Goal: Task Accomplishment & Management: Complete application form

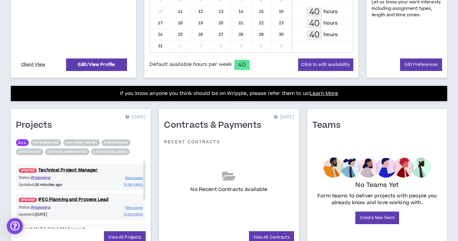
scroll to position [202, 0]
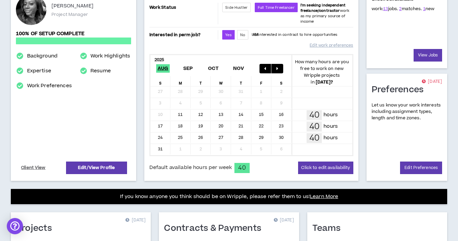
scroll to position [101, 0]
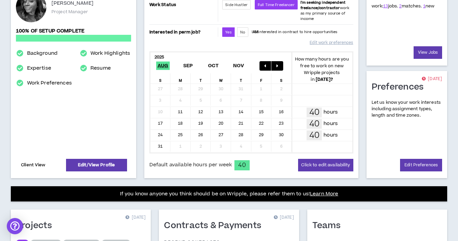
click at [34, 159] on link "Client View" at bounding box center [33, 165] width 27 height 12
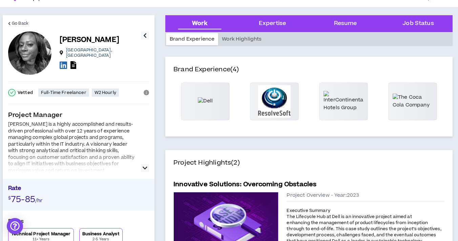
scroll to position [14, 0]
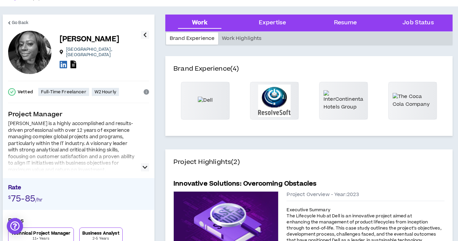
click at [34, 48] on div at bounding box center [29, 52] width 43 height 43
click at [19, 20] on span "Go Back" at bounding box center [20, 23] width 17 height 6
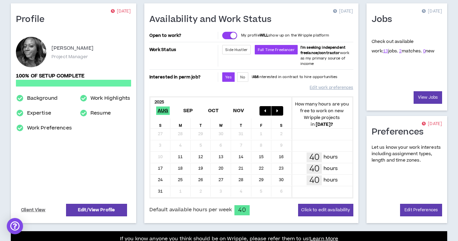
scroll to position [57, 0]
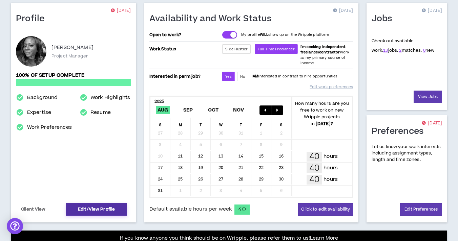
click at [82, 204] on link "Edit/View Profile" at bounding box center [96, 209] width 61 height 13
select select "*"
select select "US"
select select "*******"
select select "*"
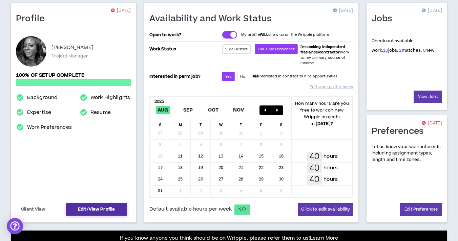
select select "**********"
select select "*****"
select select "**********"
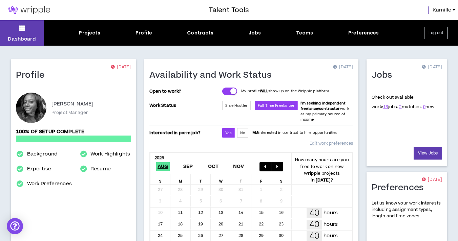
click at [443, 17] on div "Talent Tools Kamille" at bounding box center [229, 10] width 458 height 20
click at [443, 13] on span "Kamille" at bounding box center [441, 9] width 19 height 7
click at [32, 99] on div at bounding box center [31, 108] width 30 height 30
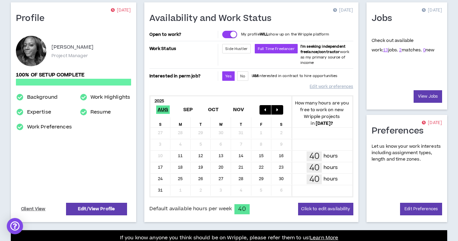
scroll to position [58, 0]
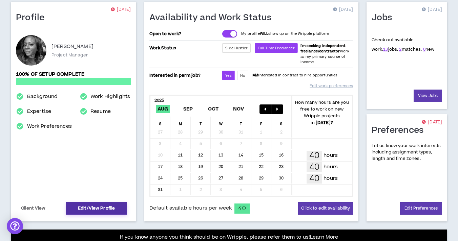
click at [83, 205] on link "Edit/View Profile" at bounding box center [96, 208] width 61 height 13
select select "*"
select select "US"
select select "*******"
select select "*"
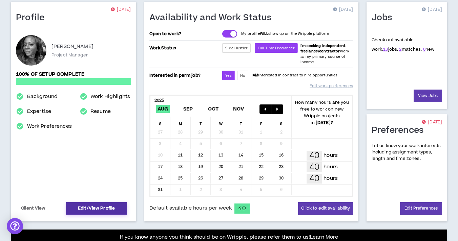
select select "**********"
select select "*****"
select select "**********"
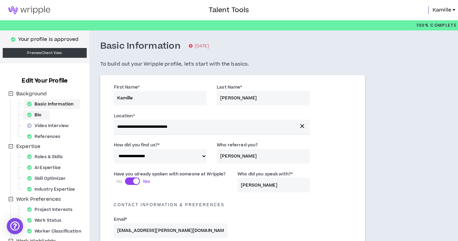
click at [45, 115] on div "Bio" at bounding box center [36, 114] width 24 height 9
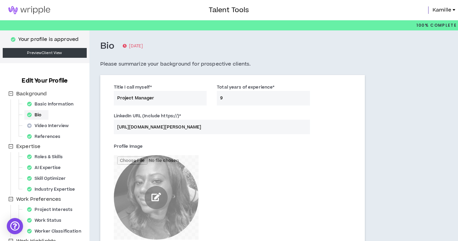
click at [152, 195] on input "file" at bounding box center [156, 197] width 85 height 85
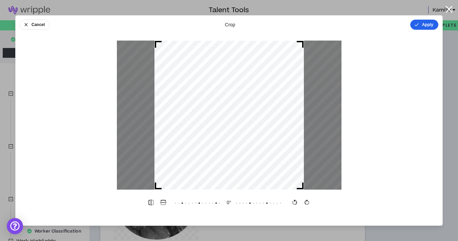
click at [418, 23] on icon "button" at bounding box center [416, 24] width 5 height 5
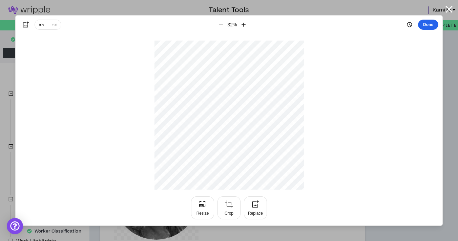
click at [427, 23] on button "Done" at bounding box center [428, 25] width 20 height 10
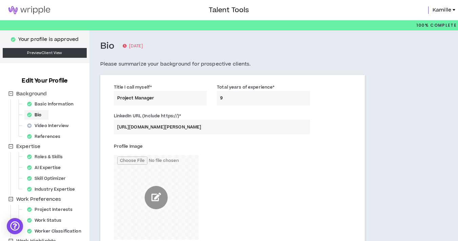
click at [309, 151] on div "Profile Image" at bounding box center [232, 192] width 247 height 106
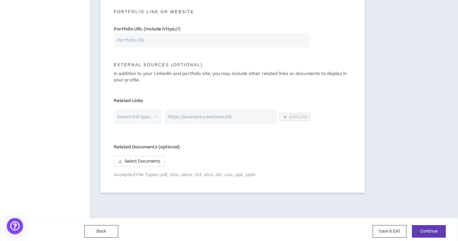
scroll to position [338, 0]
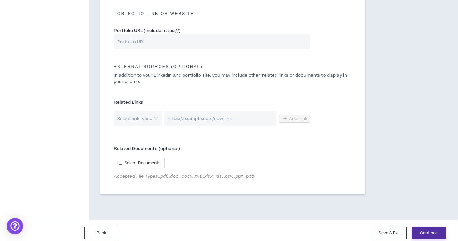
click at [438, 235] on button "Continue" at bounding box center [429, 233] width 34 height 13
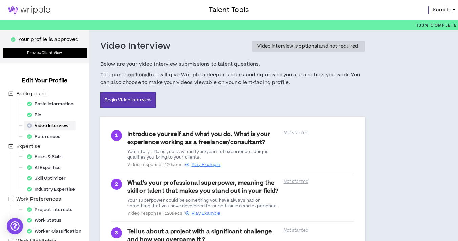
click at [34, 55] on link "Preview Client View" at bounding box center [45, 53] width 84 height 10
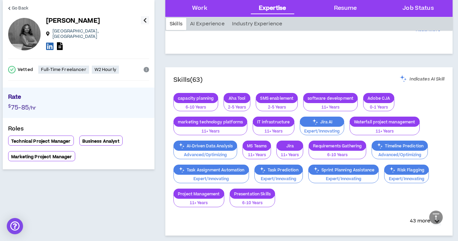
scroll to position [388, 0]
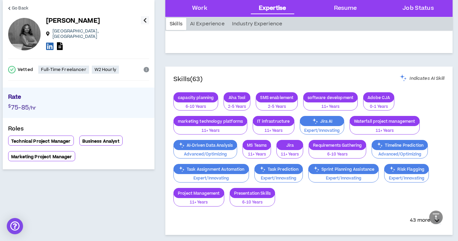
click at [212, 146] on p "AI-Driven Data Analysis" at bounding box center [205, 145] width 63 height 5
click at [391, 141] on div "Timeline Prediction" at bounding box center [399, 145] width 56 height 10
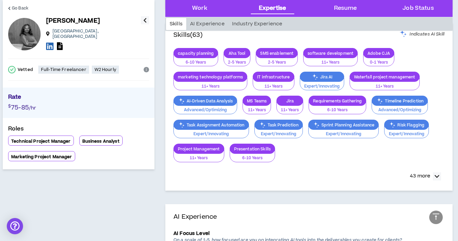
scroll to position [433, 0]
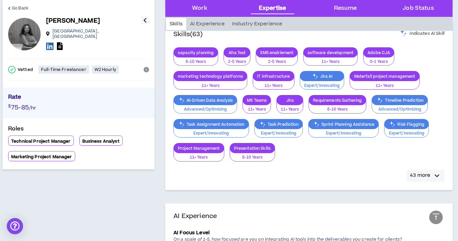
click at [427, 174] on p "43 more" at bounding box center [420, 175] width 20 height 7
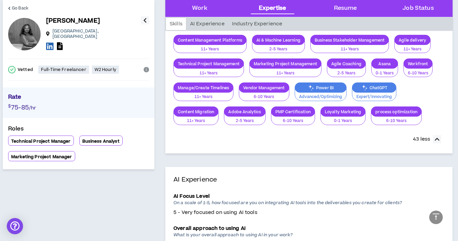
scroll to position [683, 0]
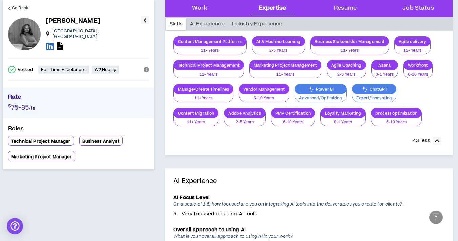
click at [143, 21] on icon "button" at bounding box center [144, 20] width 3 height 8
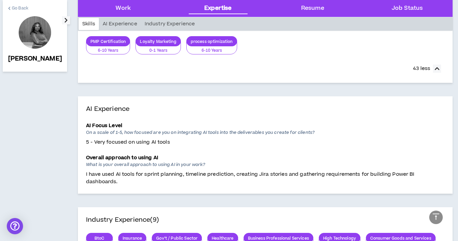
click at [14, 4] on link "Go Back" at bounding box center [18, 8] width 20 height 16
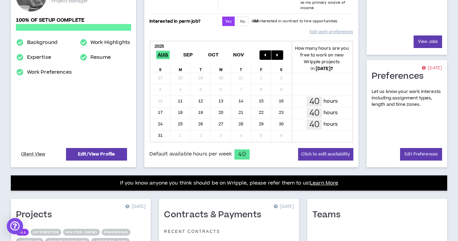
scroll to position [109, 0]
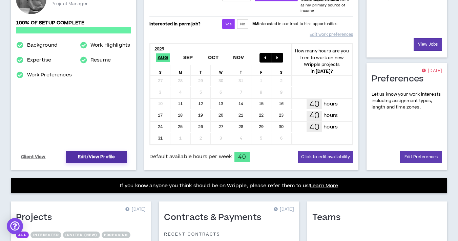
click at [89, 151] on link "Edit/View Profile" at bounding box center [96, 157] width 61 height 13
select select "*"
select select "US"
select select "*******"
select select "*"
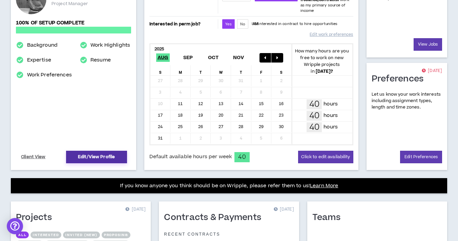
select select "**********"
select select "*****"
select select "**********"
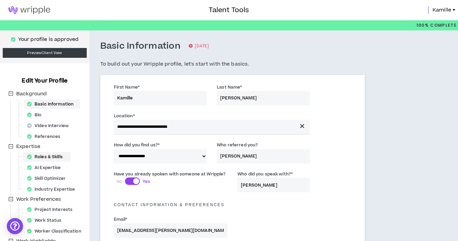
click at [58, 157] on div "Roles & Skills" at bounding box center [46, 156] width 45 height 9
select select "***"
select select "**"
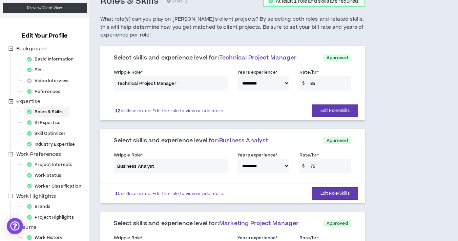
scroll to position [48, 0]
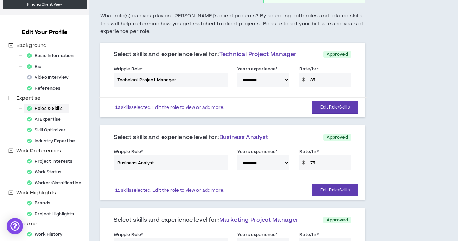
click at [160, 164] on div "**********" at bounding box center [232, 161] width 247 height 29
click at [156, 159] on div "**********" at bounding box center [232, 161] width 247 height 29
click at [139, 193] on p "11 skills selected. Edit the role to view or add more." at bounding box center [169, 190] width 109 height 5
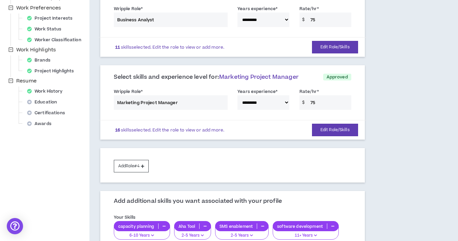
scroll to position [198, 0]
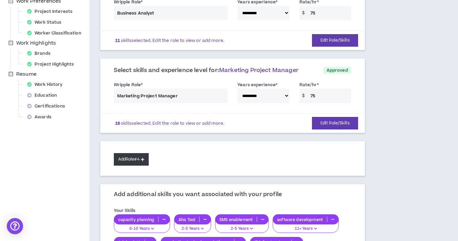
click at [132, 155] on button "Add Role #4" at bounding box center [131, 159] width 35 height 13
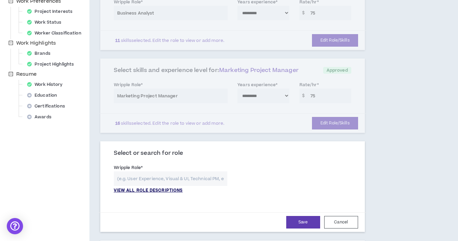
click at [139, 191] on p "VIEW ALL ROLE DESCRIPTIONS" at bounding box center [148, 191] width 69 height 6
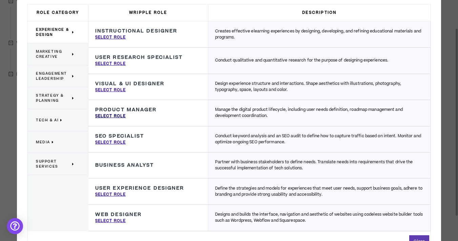
click at [118, 115] on p "Select Role" at bounding box center [110, 116] width 30 height 6
type input "Product Manager"
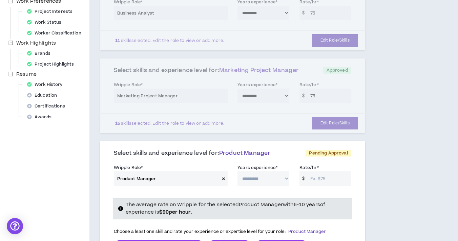
click at [263, 180] on select "**********" at bounding box center [263, 179] width 52 height 15
select select "**"
click at [237, 172] on select "**********" at bounding box center [263, 179] width 52 height 15
click at [325, 179] on input "Rate/hr *" at bounding box center [329, 179] width 44 height 15
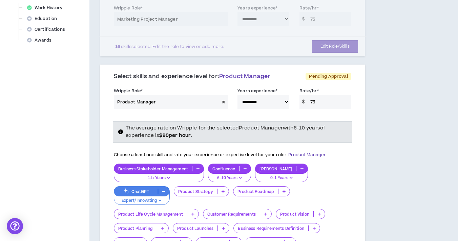
scroll to position [278, 0]
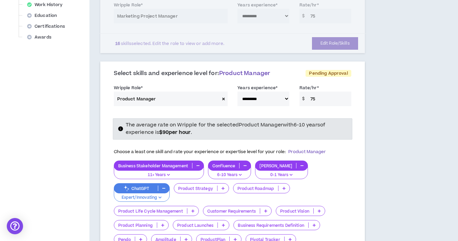
type input "75"
click at [158, 186] on p "ChatGPT" at bounding box center [136, 188] width 44 height 5
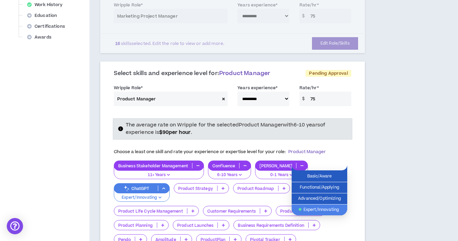
click at [320, 209] on span "Expert/Innovating" at bounding box center [318, 209] width 47 height 7
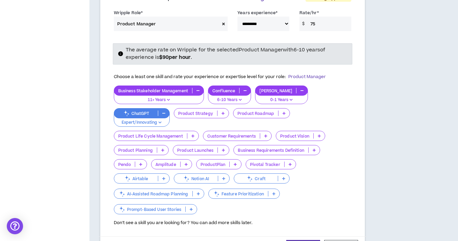
scroll to position [354, 0]
click at [268, 191] on p "Feature Prioritization" at bounding box center [238, 193] width 59 height 5
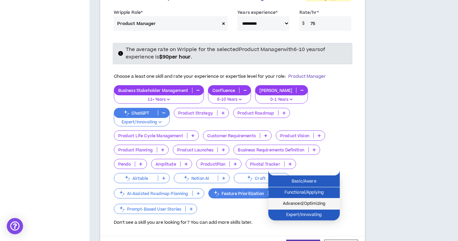
click at [304, 206] on span "Advanced/Optimizing" at bounding box center [303, 203] width 63 height 7
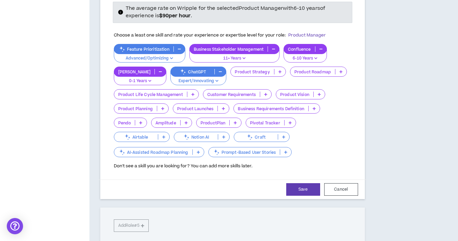
scroll to position [394, 0]
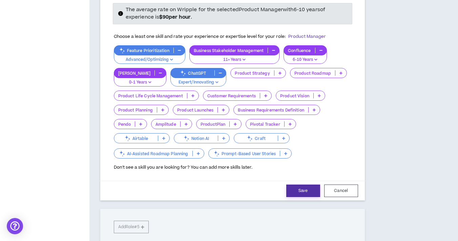
click at [303, 188] on button "Save" at bounding box center [303, 191] width 34 height 13
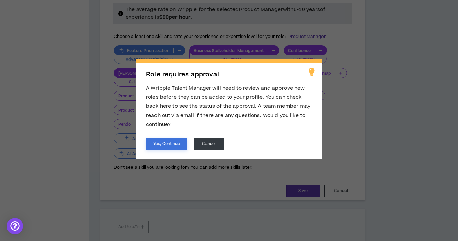
click at [174, 147] on button "Yes, Continue" at bounding box center [166, 144] width 41 height 12
select select "**"
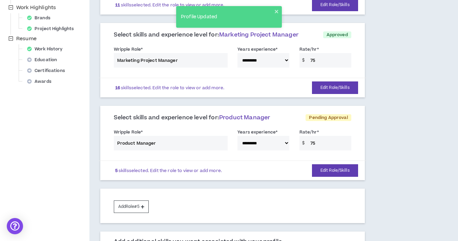
scroll to position [236, 0]
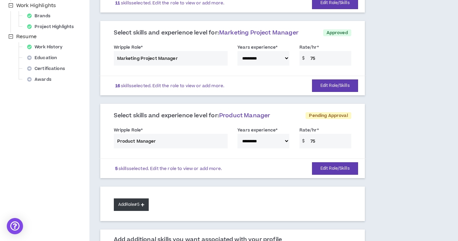
click at [131, 204] on button "Add Role #5" at bounding box center [131, 205] width 35 height 13
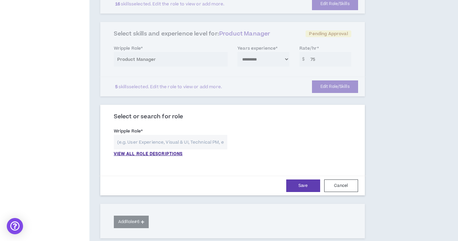
scroll to position [329, 0]
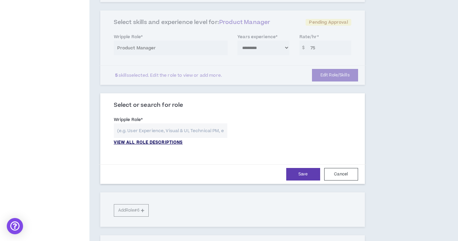
click at [156, 143] on p "VIEW ALL ROLE DESCRIPTIONS" at bounding box center [148, 143] width 69 height 6
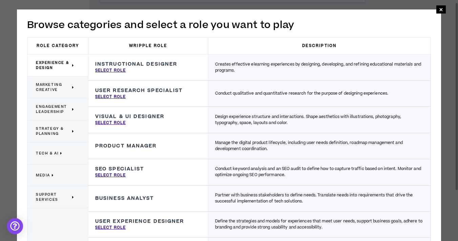
click at [50, 196] on span "Support Services" at bounding box center [53, 197] width 35 height 10
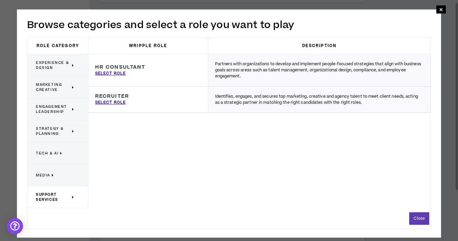
click at [48, 176] on span "Media" at bounding box center [43, 175] width 14 height 5
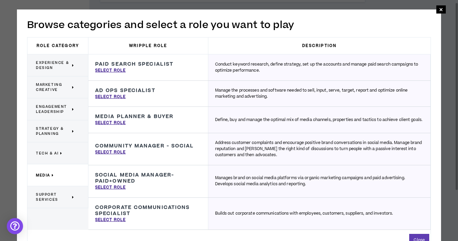
click at [47, 155] on span "Tech & AI" at bounding box center [47, 153] width 23 height 5
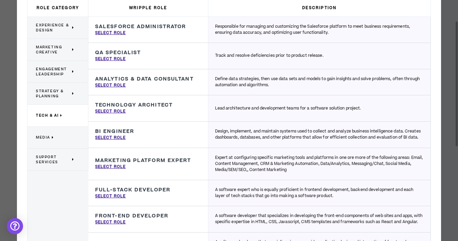
click at [45, 90] on span "Strategy & Planning" at bounding box center [53, 94] width 35 height 10
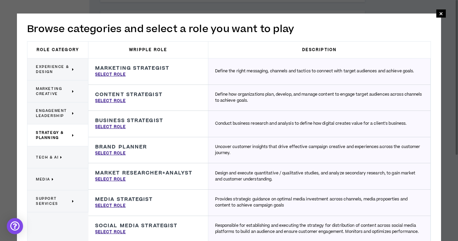
click at [51, 106] on p "Engagement Leadership" at bounding box center [55, 113] width 39 height 15
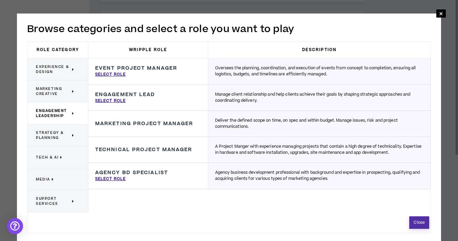
click at [427, 221] on button "Close" at bounding box center [419, 223] width 20 height 13
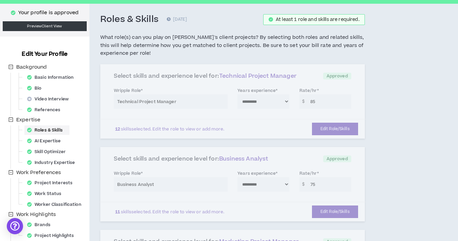
scroll to position [0, 0]
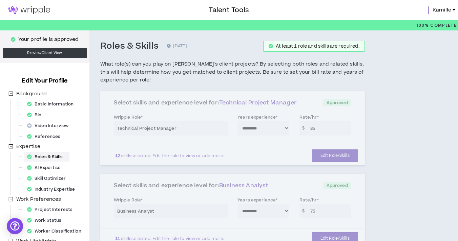
click at [17, 10] on img at bounding box center [29, 10] width 59 height 8
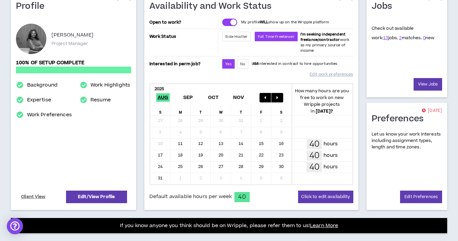
scroll to position [70, 0]
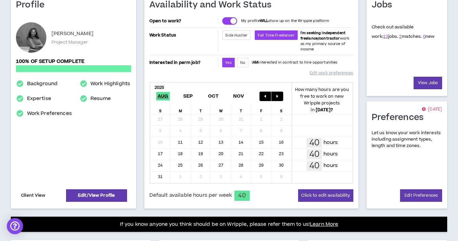
click at [35, 192] on link "Client View" at bounding box center [33, 196] width 27 height 12
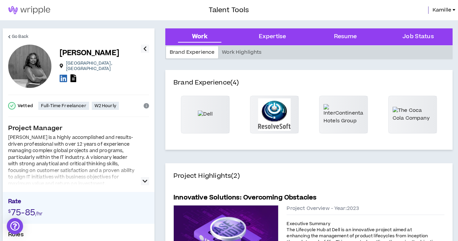
click at [17, 7] on img at bounding box center [29, 10] width 59 height 8
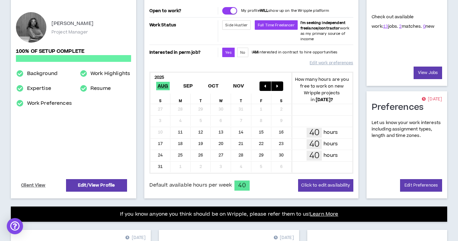
scroll to position [96, 0]
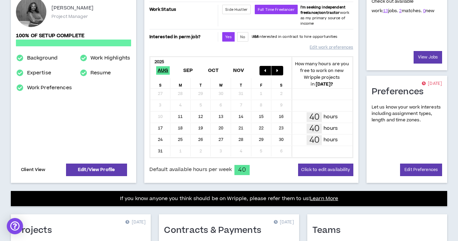
click at [41, 166] on link "Client View" at bounding box center [33, 170] width 27 height 12
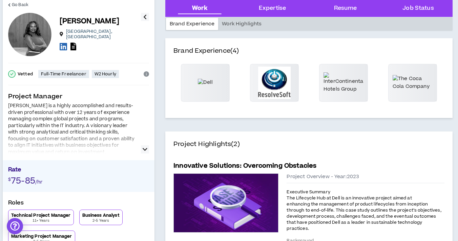
scroll to position [48, 0]
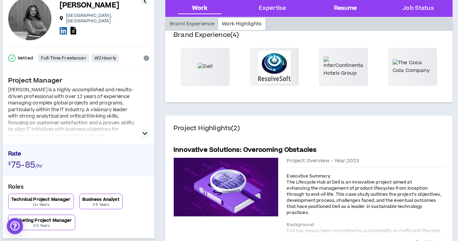
click at [337, 13] on div "Resume" at bounding box center [345, 8] width 62 height 17
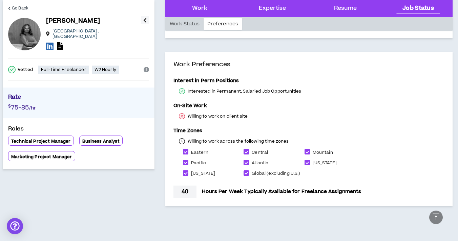
scroll to position [1455, 0]
click at [192, 118] on div "Interest in Perm Positions Interested in Permanent, Salaried Job Opportunities …" at bounding box center [269, 137] width 192 height 121
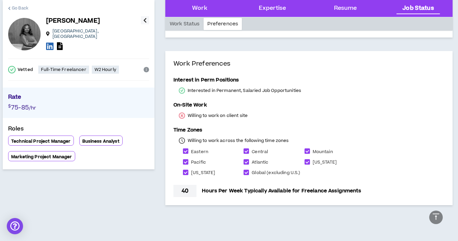
click at [16, 8] on span "Go Back" at bounding box center [20, 8] width 17 height 6
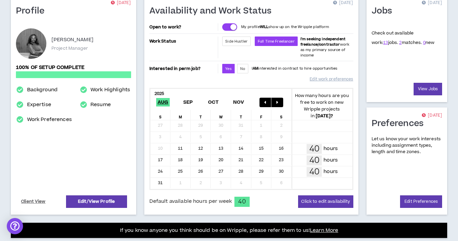
scroll to position [106, 0]
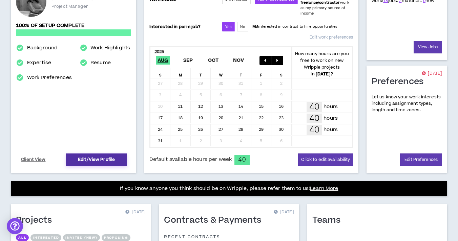
click at [86, 154] on link "Edit/View Profile" at bounding box center [96, 160] width 61 height 13
select select "*"
select select "US"
select select "*******"
select select "*"
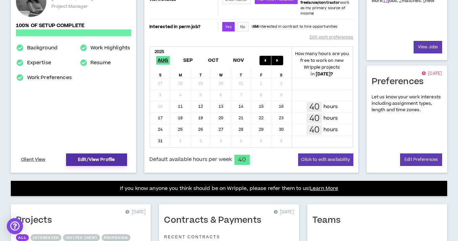
select select "**********"
select select "*****"
select select "**********"
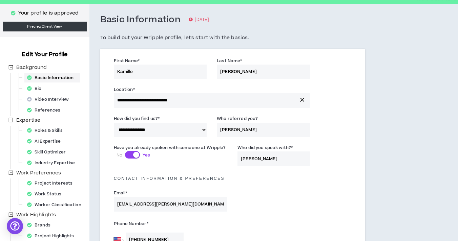
scroll to position [27, 0]
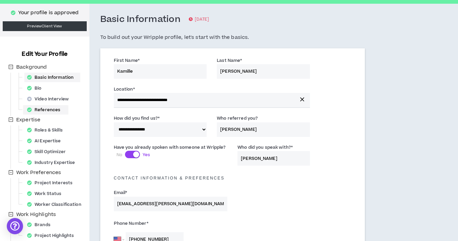
click at [53, 108] on div "References" at bounding box center [45, 109] width 43 height 9
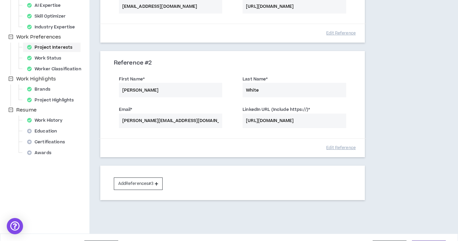
scroll to position [163, 0]
click at [65, 46] on div "Project Interests" at bounding box center [51, 46] width 55 height 9
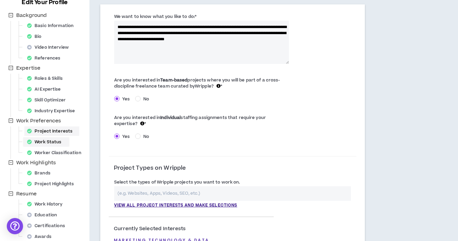
click at [52, 143] on div "Work Status" at bounding box center [46, 141] width 44 height 9
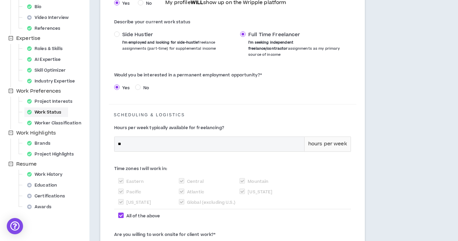
scroll to position [114, 0]
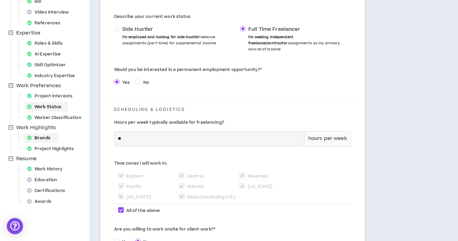
click at [45, 139] on div "Brands" at bounding box center [40, 137] width 33 height 9
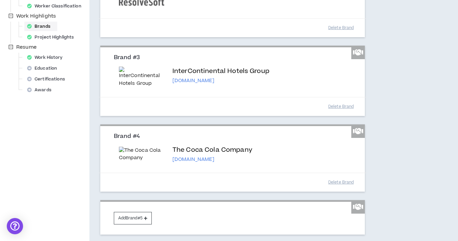
scroll to position [282, 0]
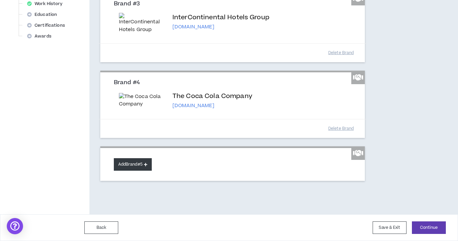
click at [127, 161] on button "Add Brand #5" at bounding box center [133, 164] width 38 height 13
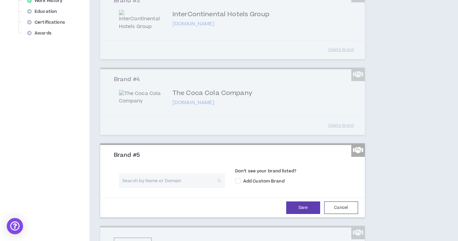
click at [141, 179] on input "search" at bounding box center [170, 181] width 94 height 15
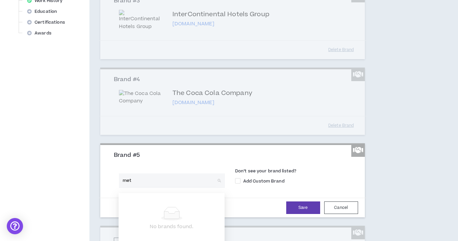
type input "meta"
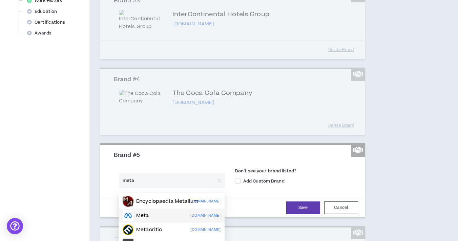
click at [152, 215] on div "Meta [DOMAIN_NAME]" at bounding box center [172, 216] width 98 height 11
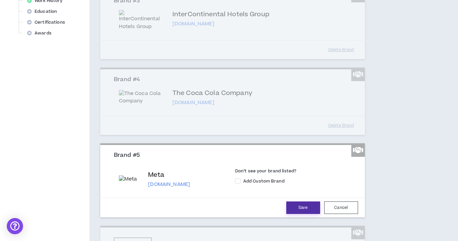
click at [304, 211] on button "Save" at bounding box center [303, 208] width 34 height 13
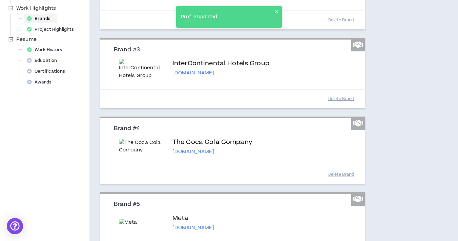
scroll to position [229, 0]
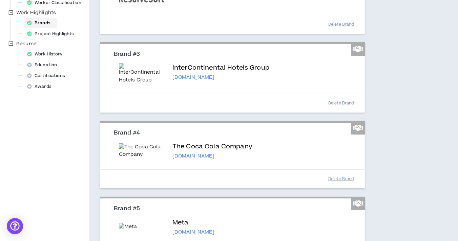
click at [341, 105] on button "Delete Brand" at bounding box center [341, 103] width 34 height 12
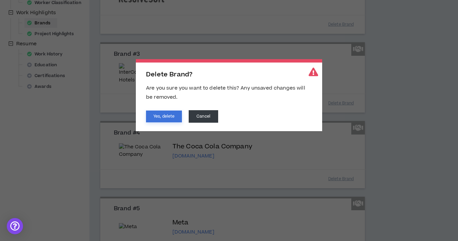
click at [169, 116] on button "Yes, delete" at bounding box center [164, 117] width 36 height 12
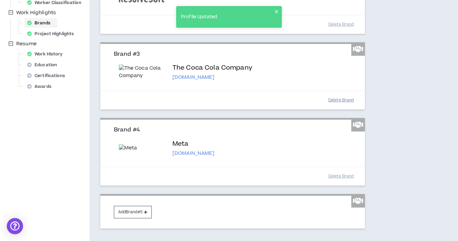
click at [337, 99] on button "Delete Brand" at bounding box center [341, 100] width 34 height 12
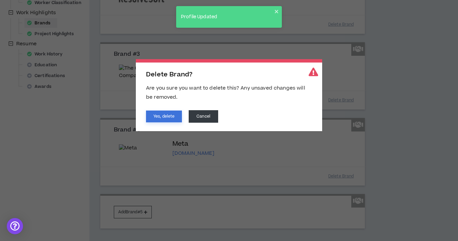
click at [172, 116] on button "Yes, delete" at bounding box center [164, 117] width 36 height 12
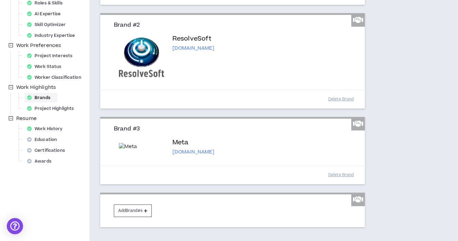
scroll to position [155, 0]
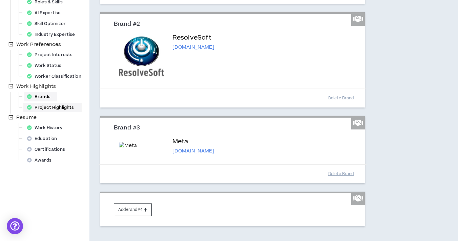
click at [54, 110] on div "Project Highlights" at bounding box center [52, 107] width 56 height 9
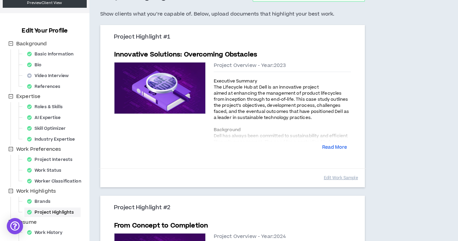
scroll to position [53, 0]
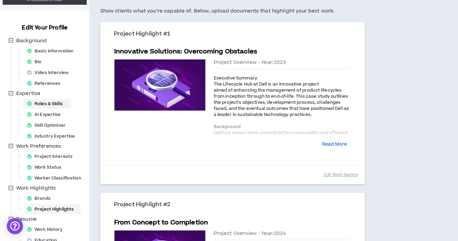
click at [54, 101] on div "Roles & Skills" at bounding box center [46, 103] width 45 height 9
select select "***"
select select "**"
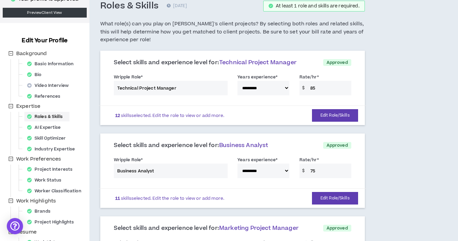
scroll to position [41, 0]
click at [41, 127] on div "AI Expertise" at bounding box center [45, 127] width 43 height 9
select select "*"
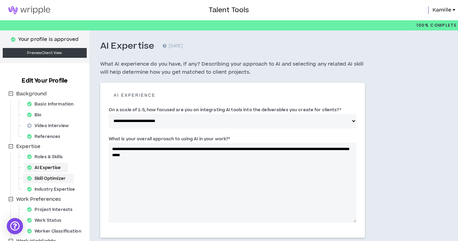
click at [41, 177] on div "Skill Optimizer" at bounding box center [48, 178] width 48 height 9
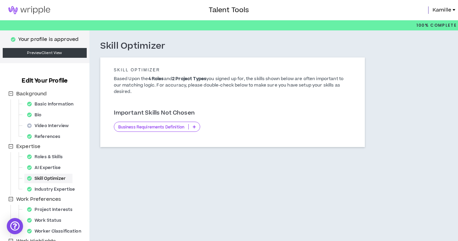
click at [177, 127] on p "Business Requirements Definition" at bounding box center [151, 127] width 74 height 5
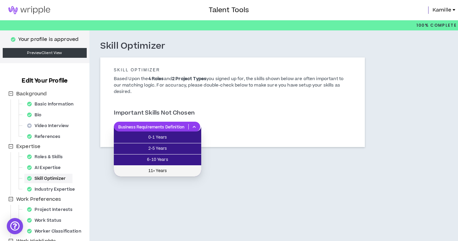
click at [169, 168] on span "11+ Years" at bounding box center [157, 171] width 79 height 7
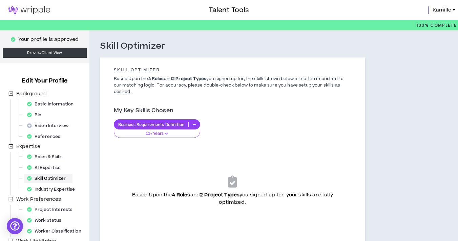
click at [25, 12] on img at bounding box center [29, 10] width 59 height 8
